Goal: Register for event/course

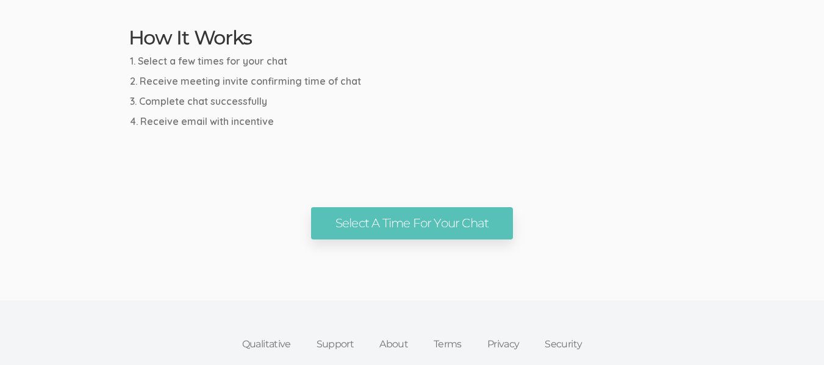
scroll to position [671, 0]
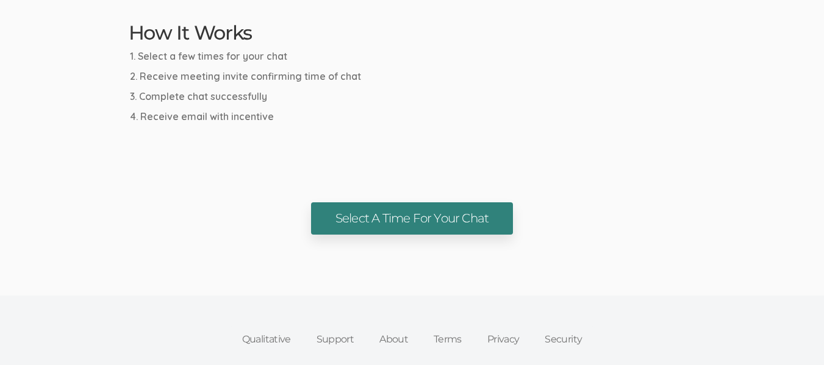
click at [464, 214] on link "Select A Time For Your Chat" at bounding box center [412, 218] width 202 height 32
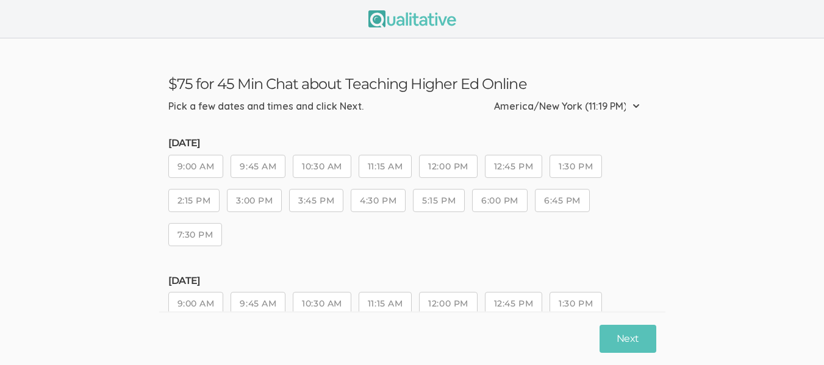
click at [257, 168] on button "9:45 AM" at bounding box center [258, 166] width 55 height 23
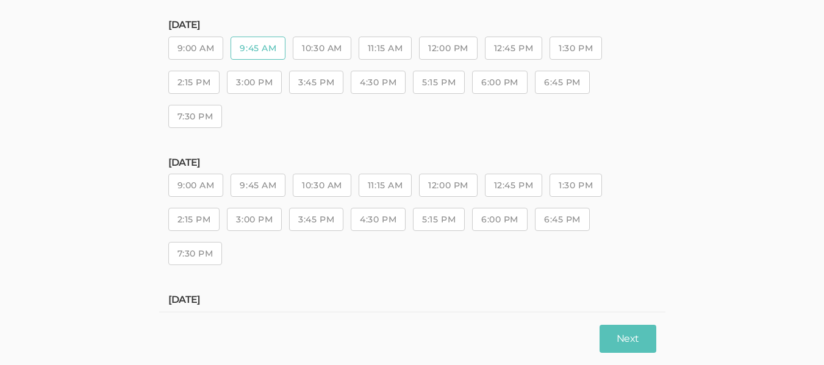
scroll to position [122, 0]
click at [270, 179] on button "9:45 AM" at bounding box center [258, 181] width 55 height 23
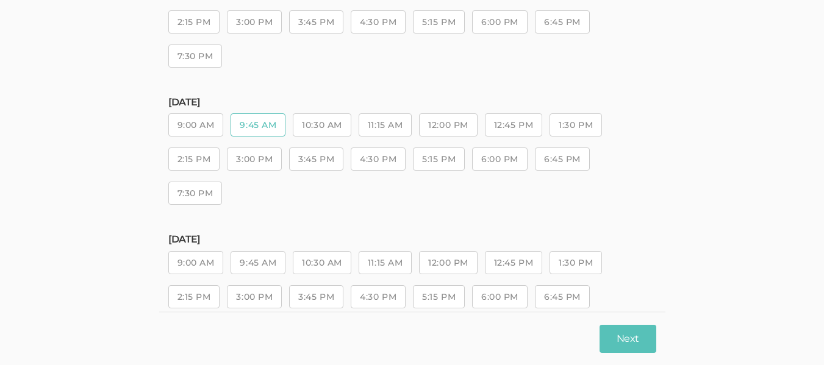
scroll to position [244, 0]
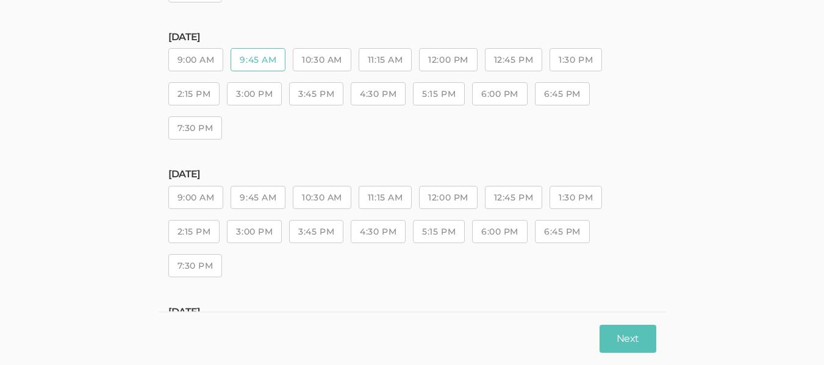
click at [270, 202] on button "9:45 AM" at bounding box center [258, 197] width 55 height 23
click at [609, 335] on button "Next" at bounding box center [628, 338] width 56 height 29
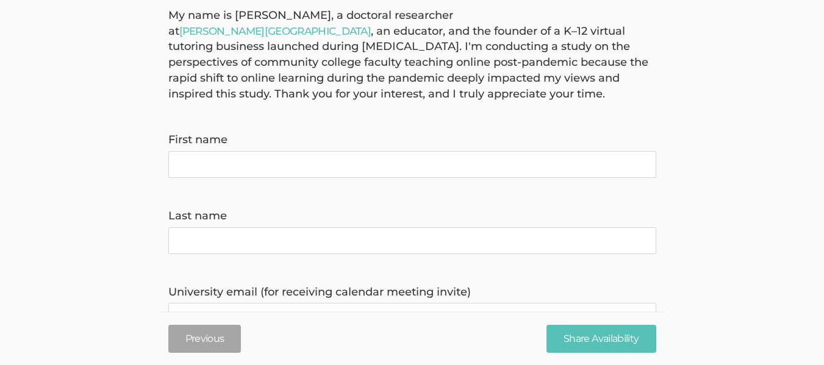
scroll to position [122, 0]
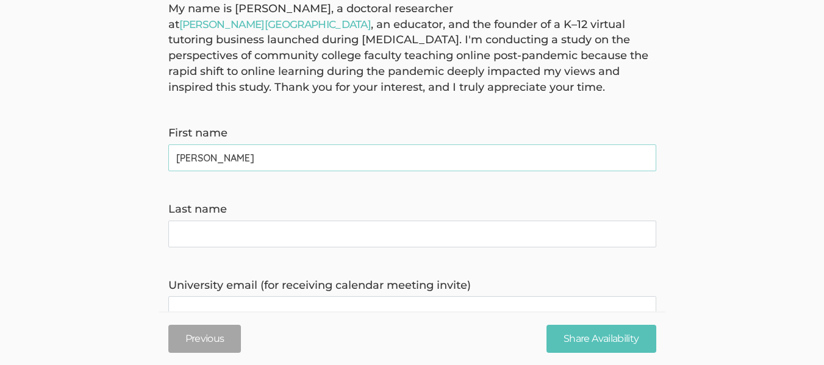
type name "Marilyn"
type name "Harper"
type invite\) "maharper@pstcc.edu"
type time\) "8658982879"
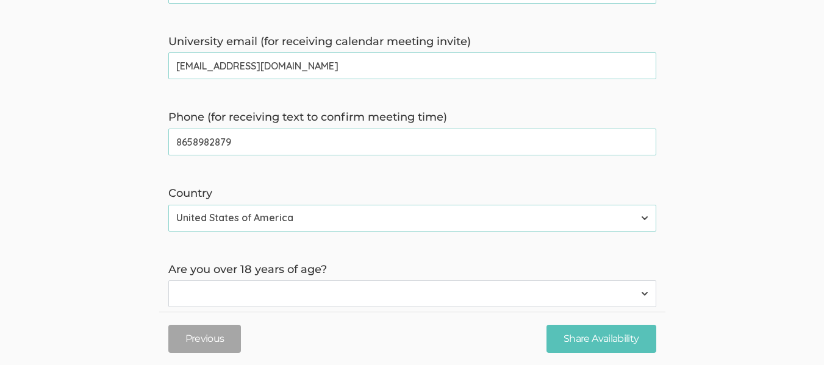
scroll to position [427, 0]
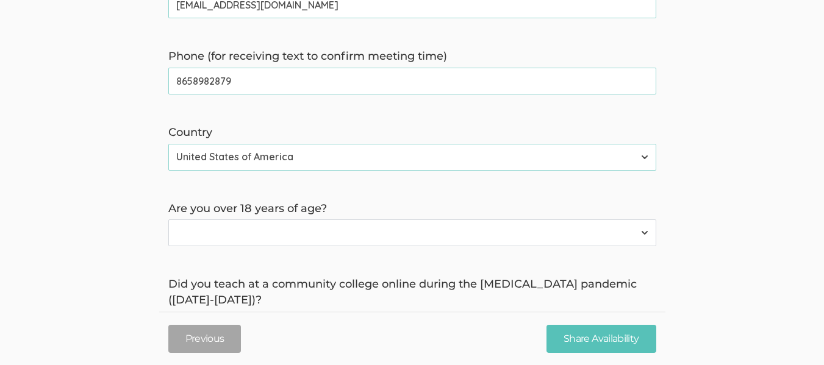
click at [313, 234] on select "Yes No" at bounding box center [412, 233] width 488 height 27
select select "0"
click at [168, 220] on select "Yes No" at bounding box center [412, 233] width 488 height 27
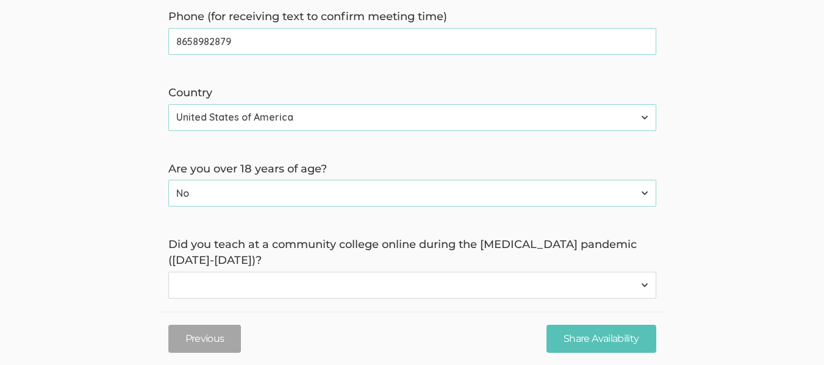
scroll to position [488, 0]
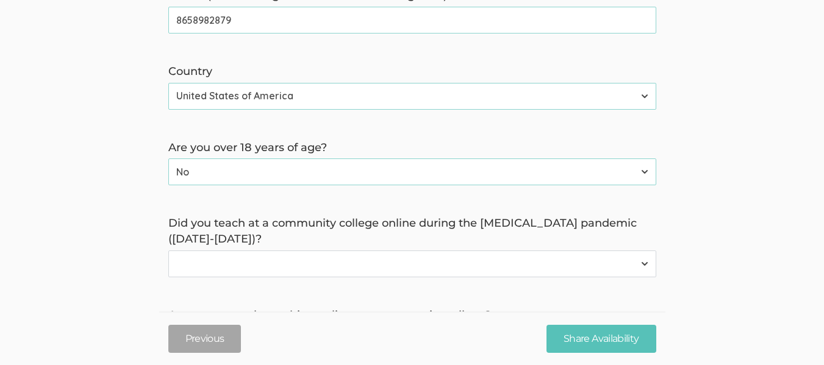
click at [325, 266] on select "Yes No" at bounding box center [412, 264] width 488 height 27
select select "0"
click at [168, 251] on select "Yes No" at bounding box center [412, 264] width 488 height 27
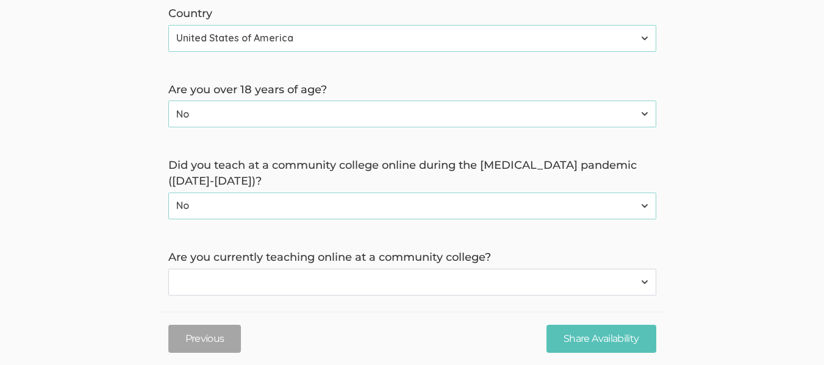
scroll to position [561, 0]
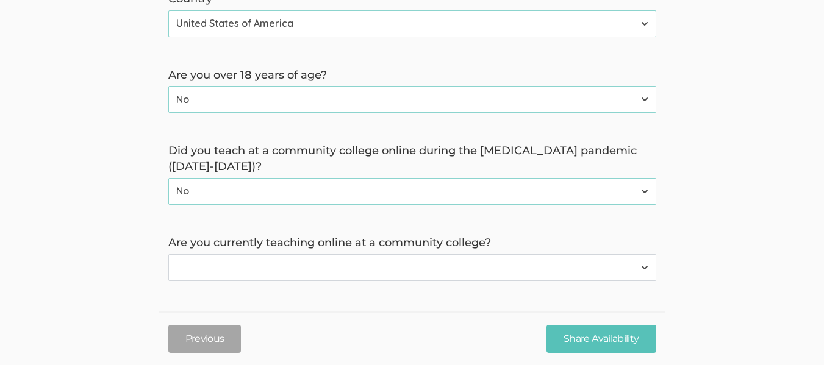
click at [299, 268] on select "Yes No" at bounding box center [412, 267] width 488 height 27
select select "0"
click at [168, 254] on select "Yes No" at bounding box center [412, 267] width 488 height 27
click at [582, 336] on input "Share Availability" at bounding box center [600, 338] width 109 height 29
